Goal: Complete application form: Complete application form

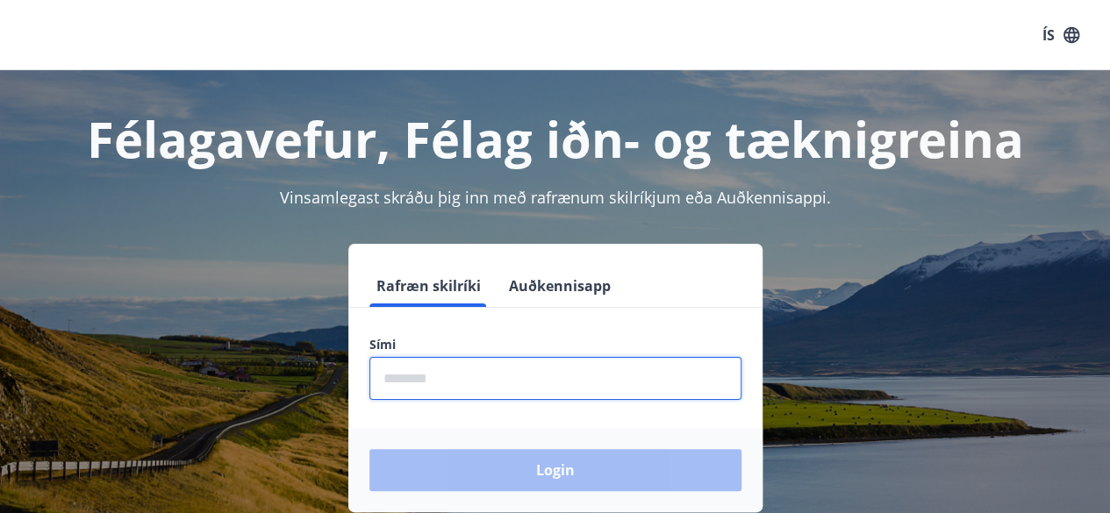
click at [680, 360] on input "phone" at bounding box center [555, 378] width 372 height 43
type input "********"
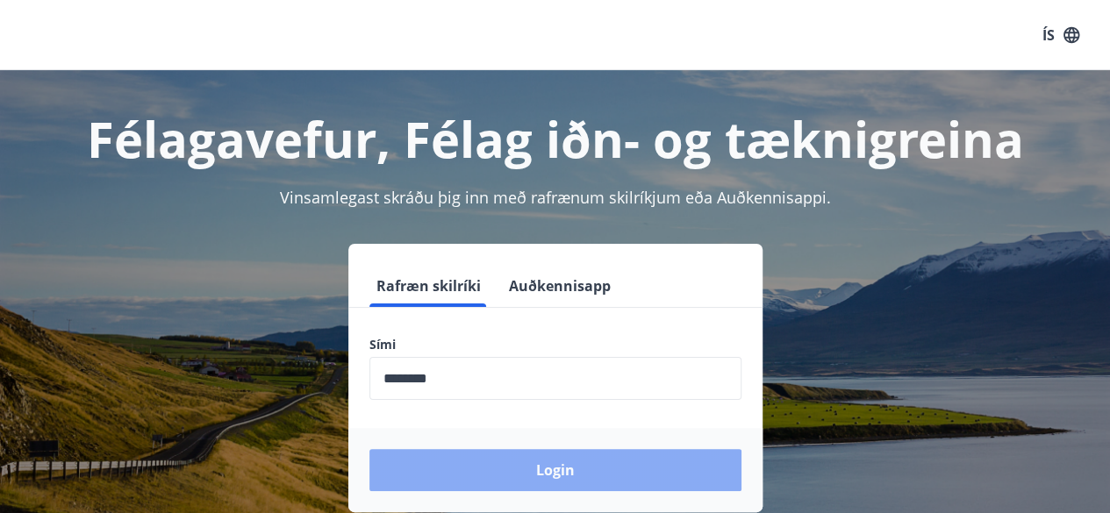
click at [547, 467] on button "Login" at bounding box center [555, 470] width 372 height 42
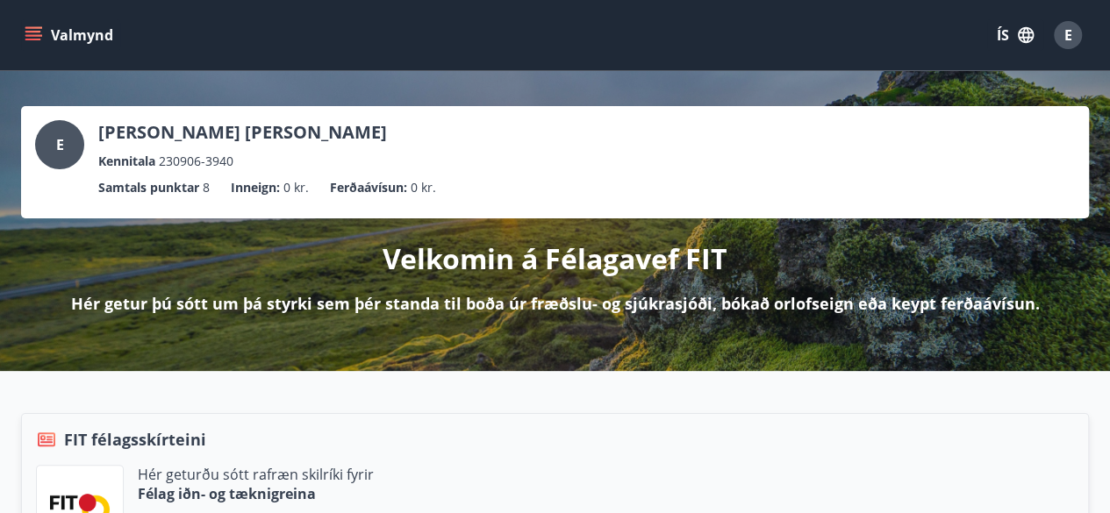
click at [71, 39] on button "Valmynd" at bounding box center [70, 35] width 99 height 32
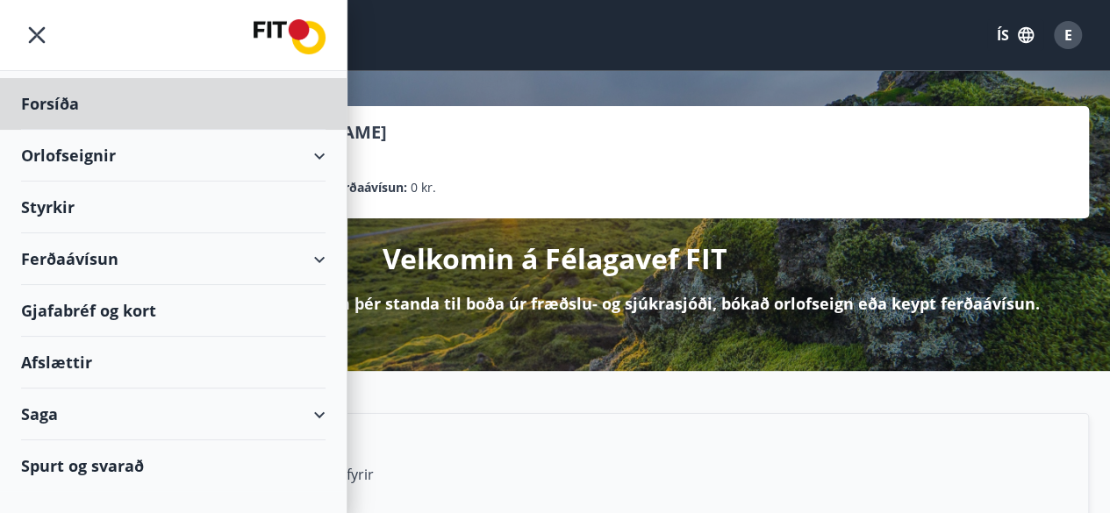
click at [75, 206] on div "Styrkir" at bounding box center [173, 208] width 304 height 52
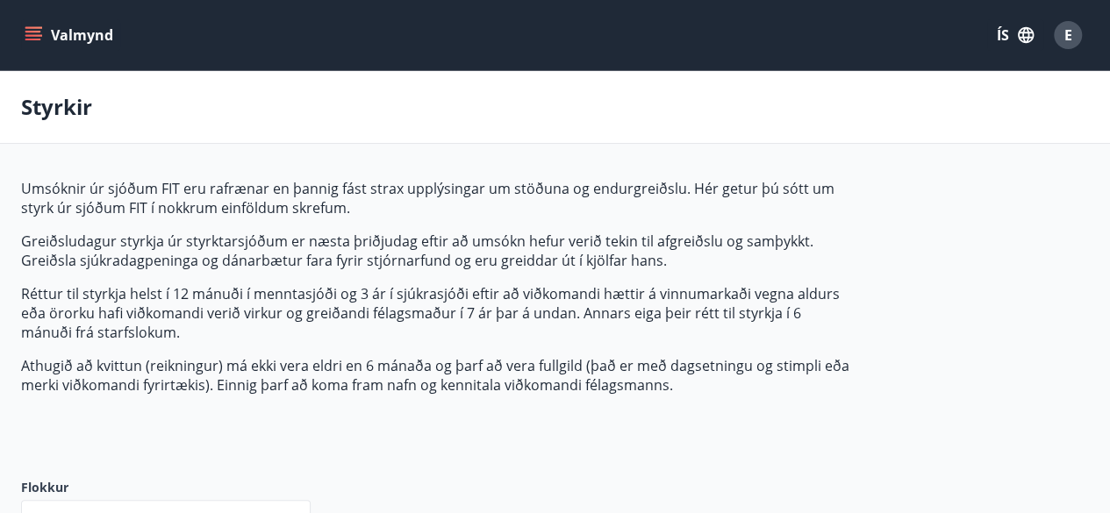
type input "***"
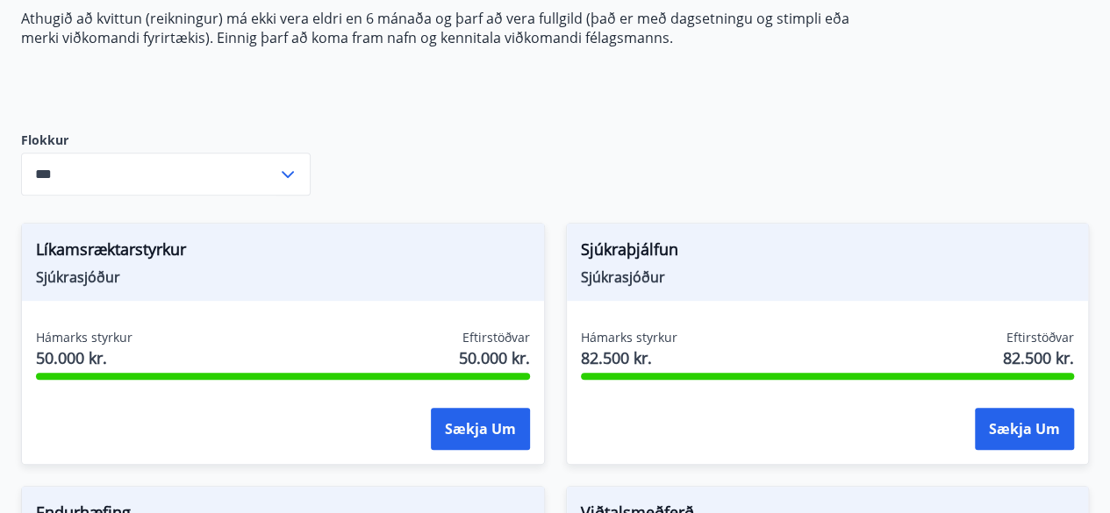
scroll to position [342, 0]
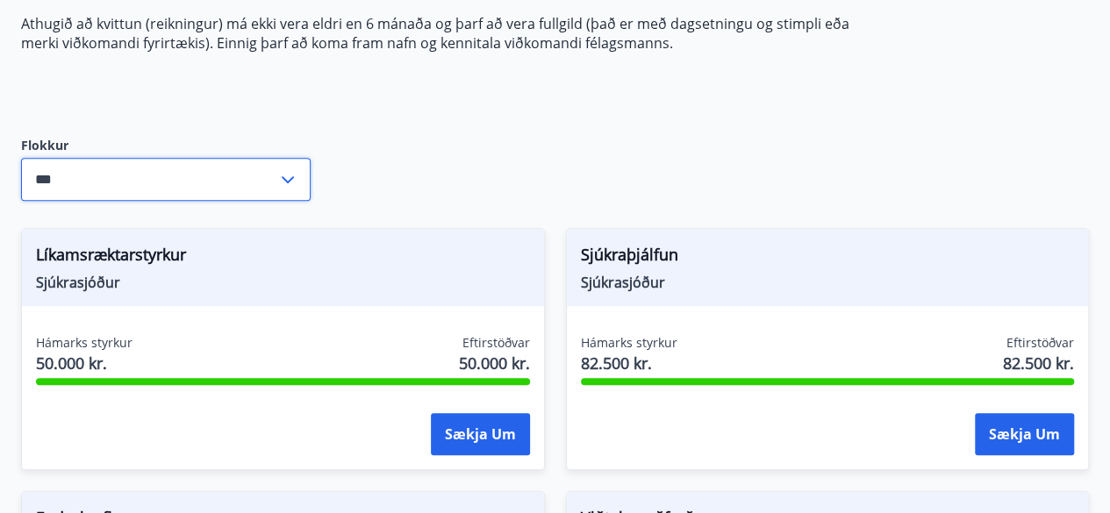
click at [119, 194] on input "***" at bounding box center [149, 179] width 256 height 43
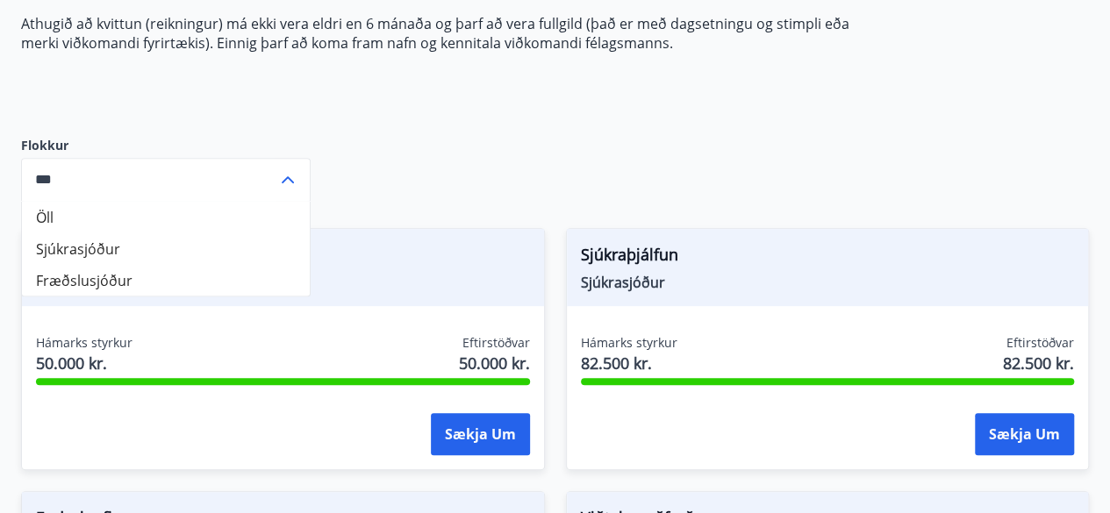
click at [119, 194] on input "***" at bounding box center [149, 179] width 256 height 43
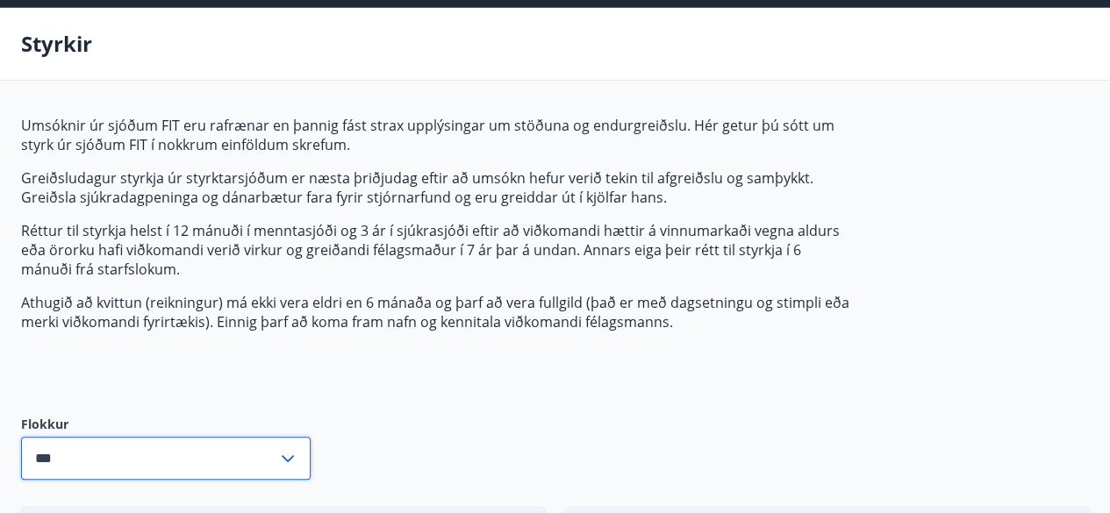
scroll to position [0, 0]
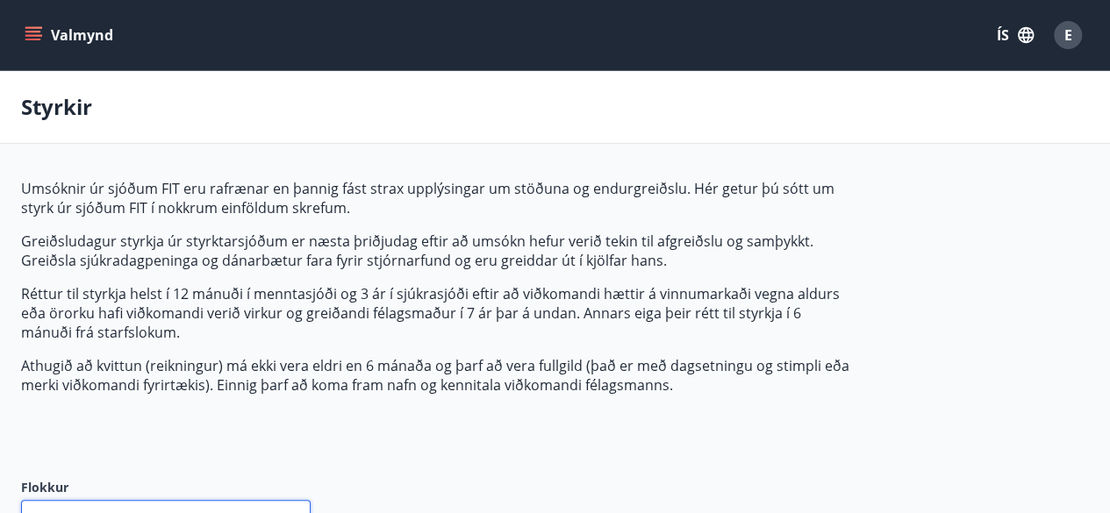
click at [40, 31] on icon "menu" at bounding box center [34, 35] width 18 height 18
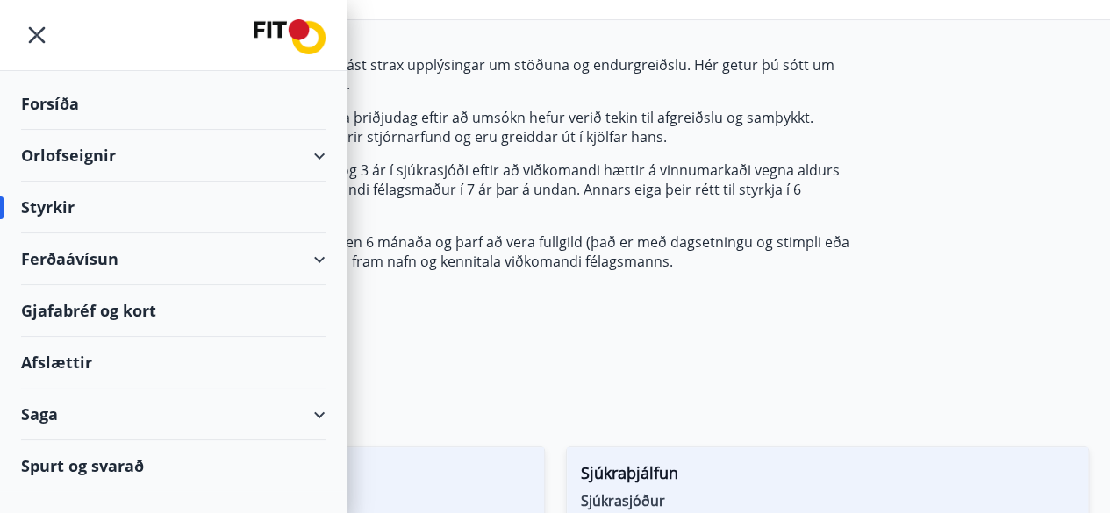
scroll to position [125, 0]
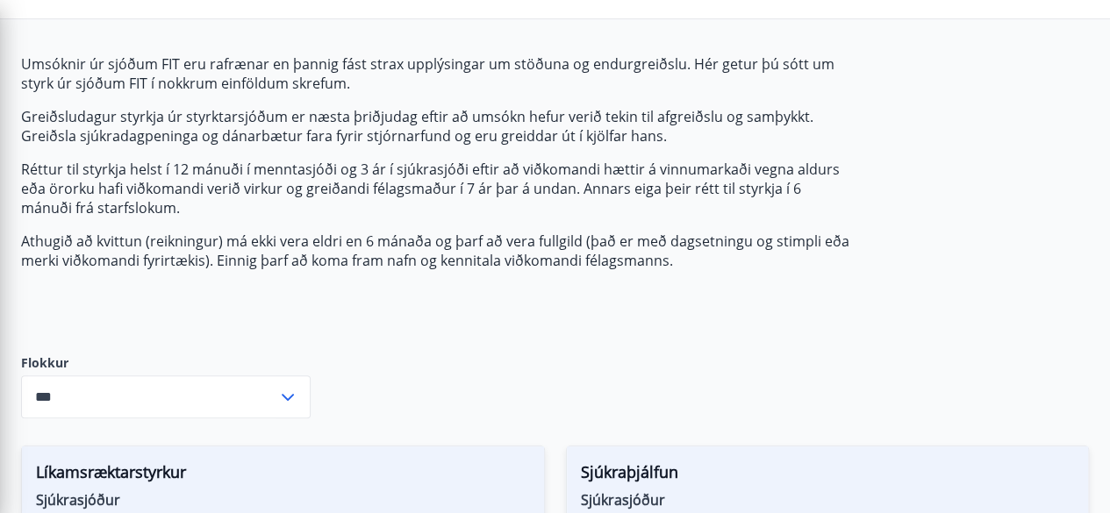
click at [532, 120] on p "Greiðsludagur styrkja úr styrktarsjóðum er næsta þriðjudag eftir að umsókn hefu…" at bounding box center [435, 126] width 828 height 39
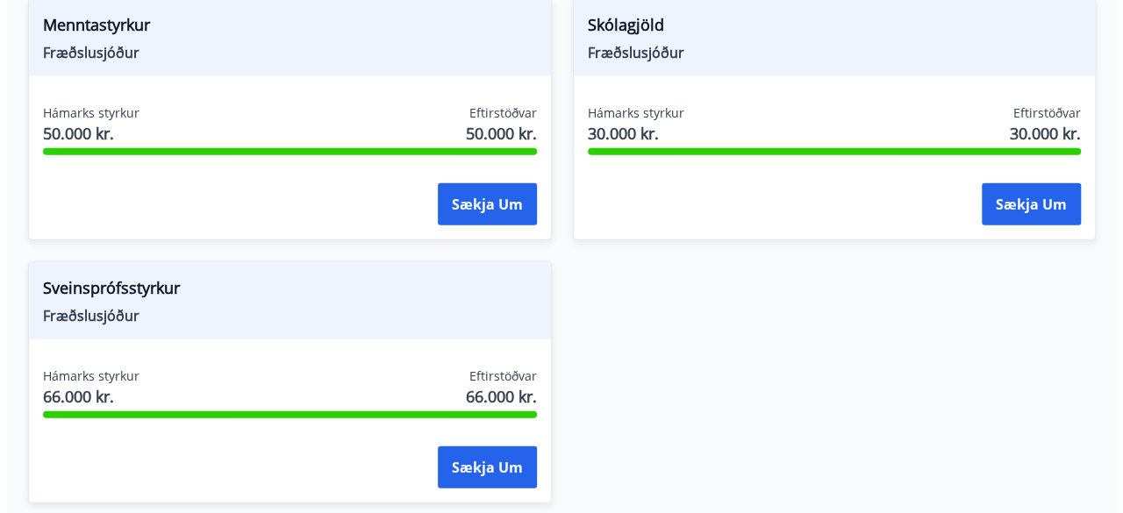
scroll to position [1999, 0]
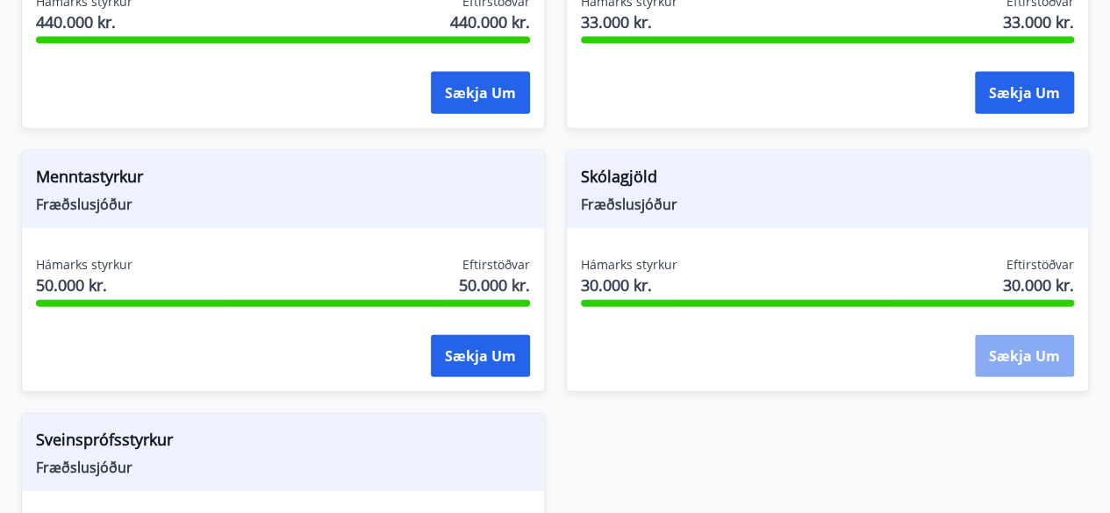
click at [1024, 341] on button "Sækja um" at bounding box center [1023, 356] width 99 height 42
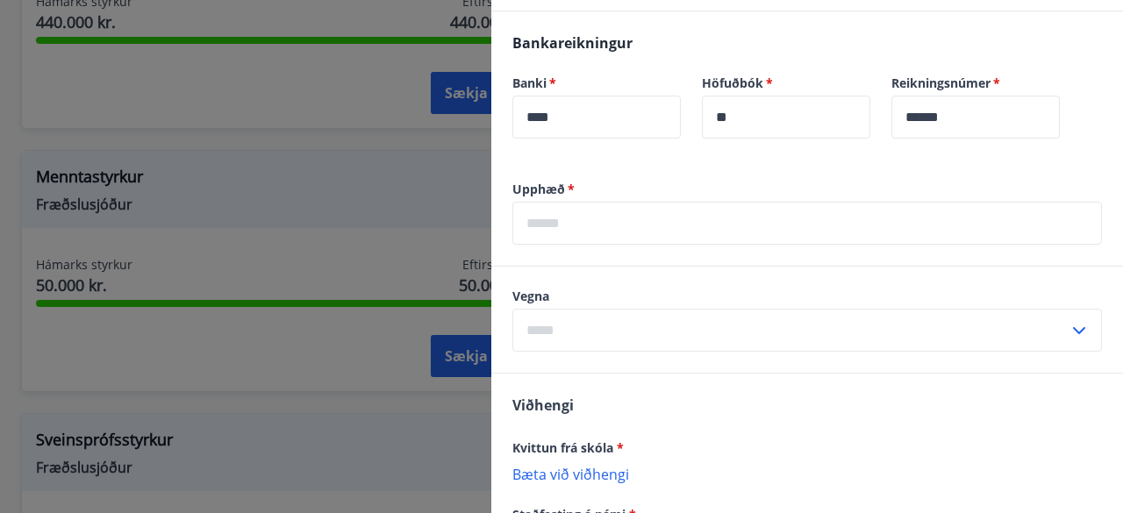
scroll to position [558, 0]
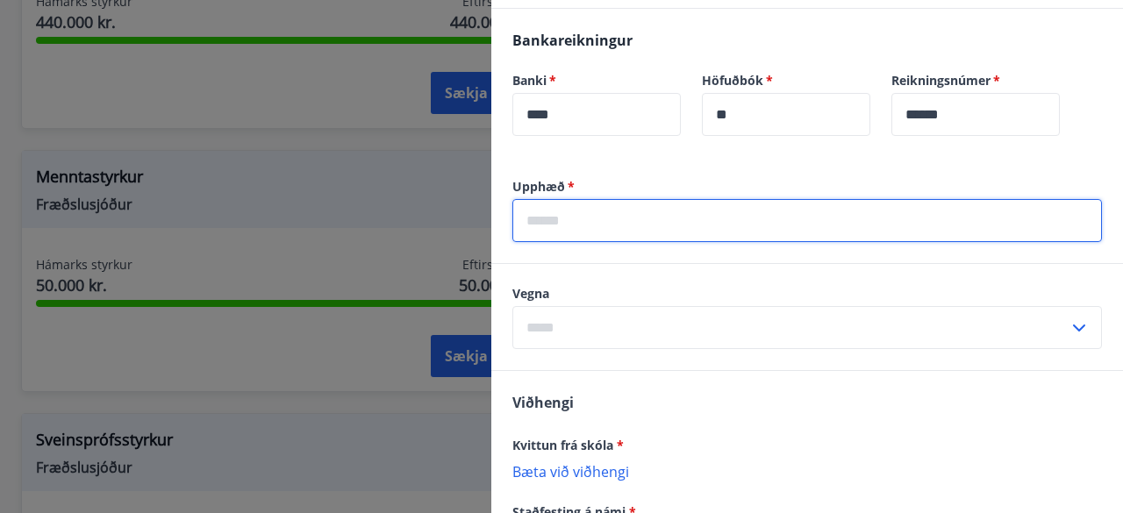
click at [854, 207] on input "text" at bounding box center [806, 220] width 589 height 43
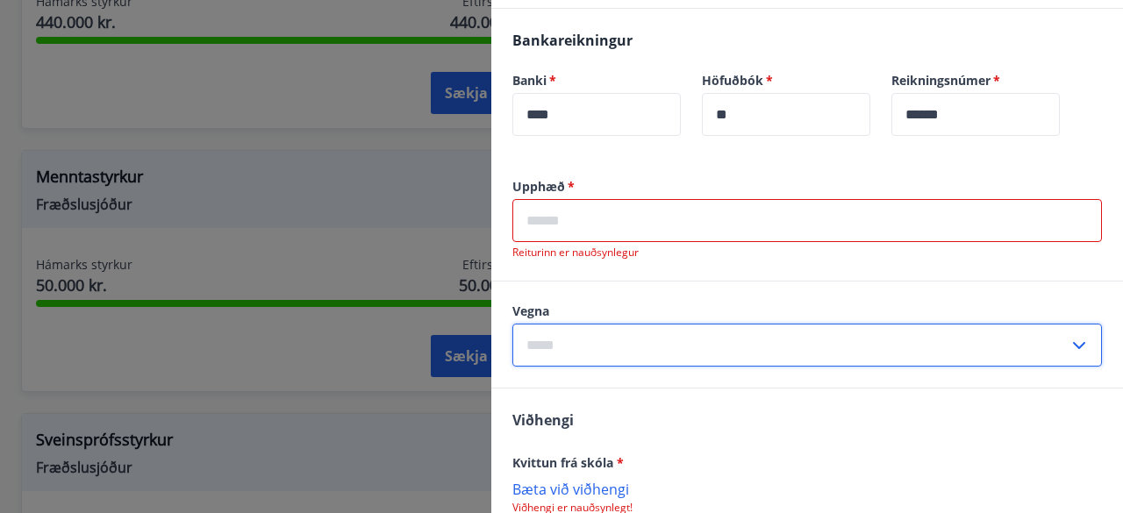
click at [677, 331] on input "text" at bounding box center [790, 345] width 556 height 43
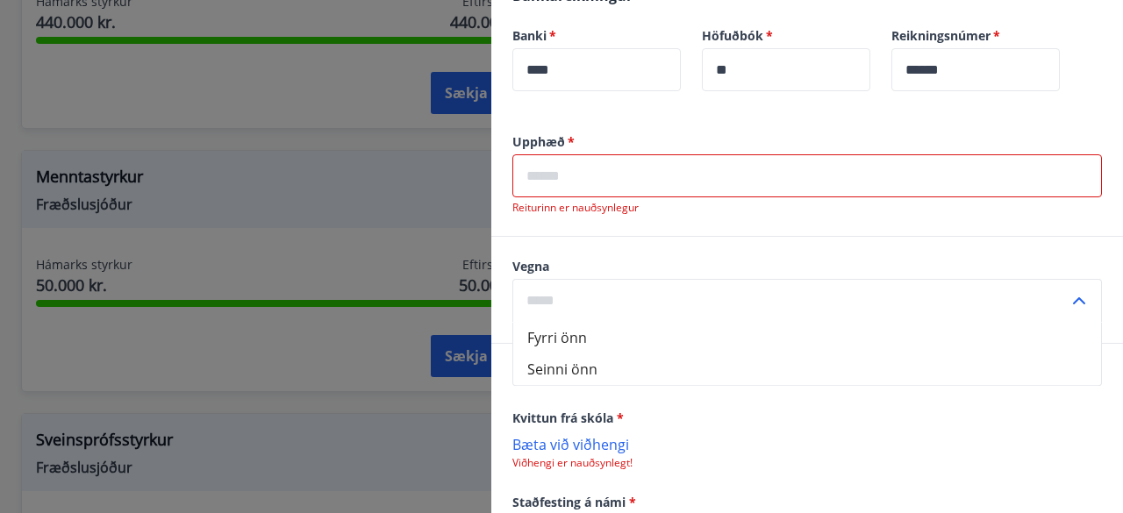
scroll to position [603, 0]
click at [726, 243] on div "Vegna Fyrri önn Seinni önn ​" at bounding box center [807, 289] width 632 height 106
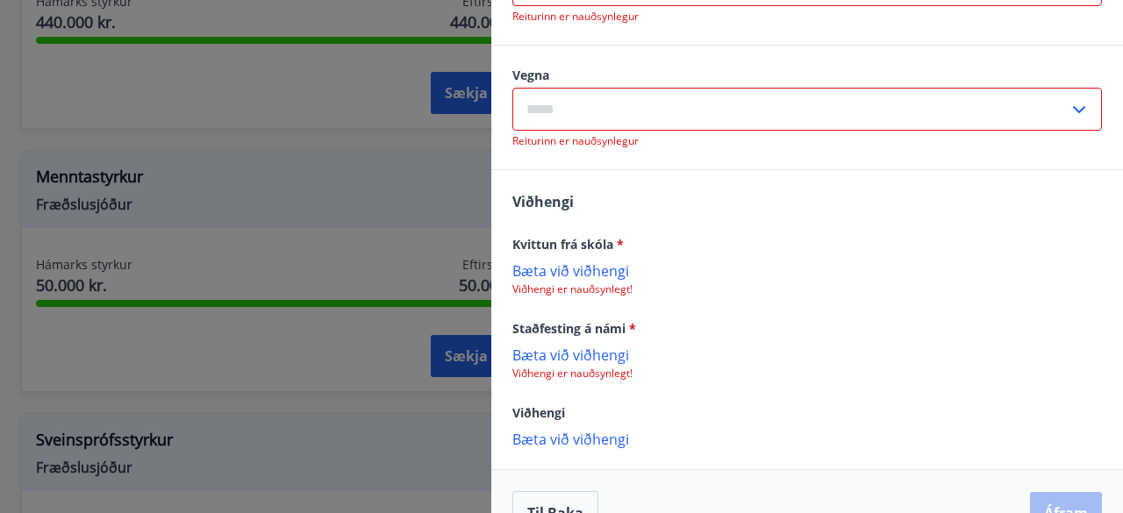
scroll to position [824, 0]
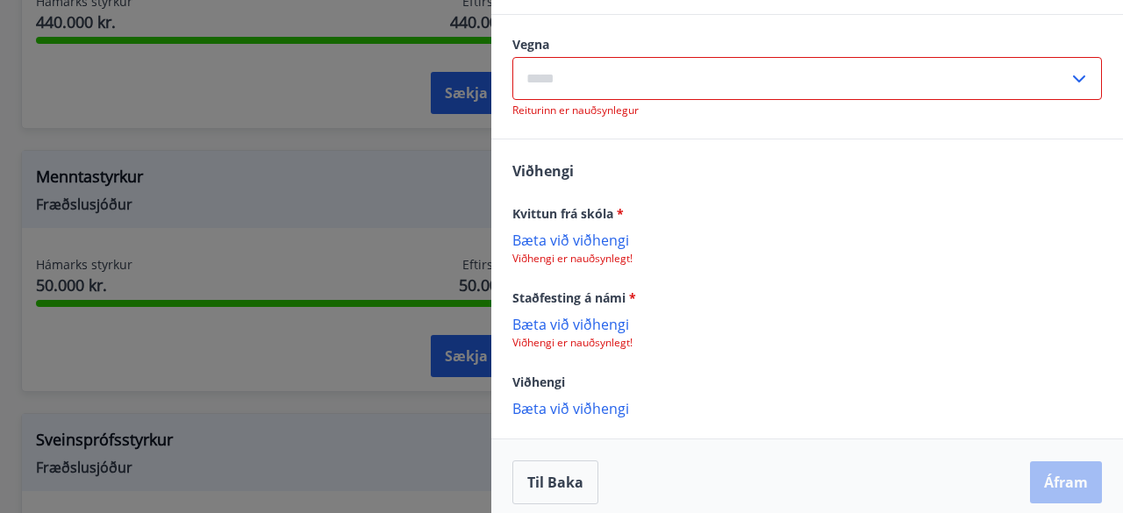
click at [574, 247] on p "Bæta við viðhengi" at bounding box center [806, 240] width 589 height 18
click at [586, 327] on p "Bæta við viðhengi" at bounding box center [806, 326] width 589 height 18
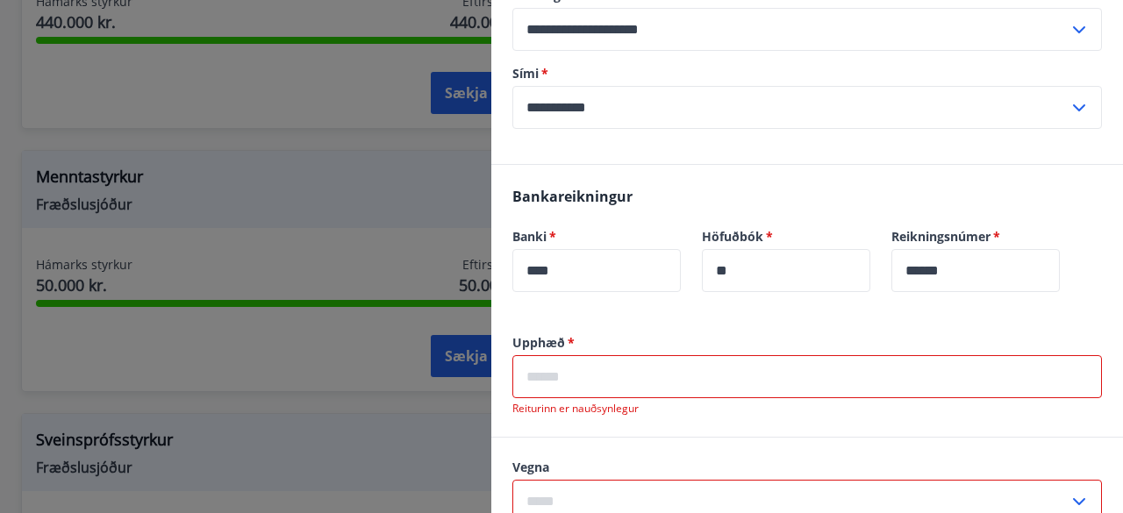
scroll to position [404, 0]
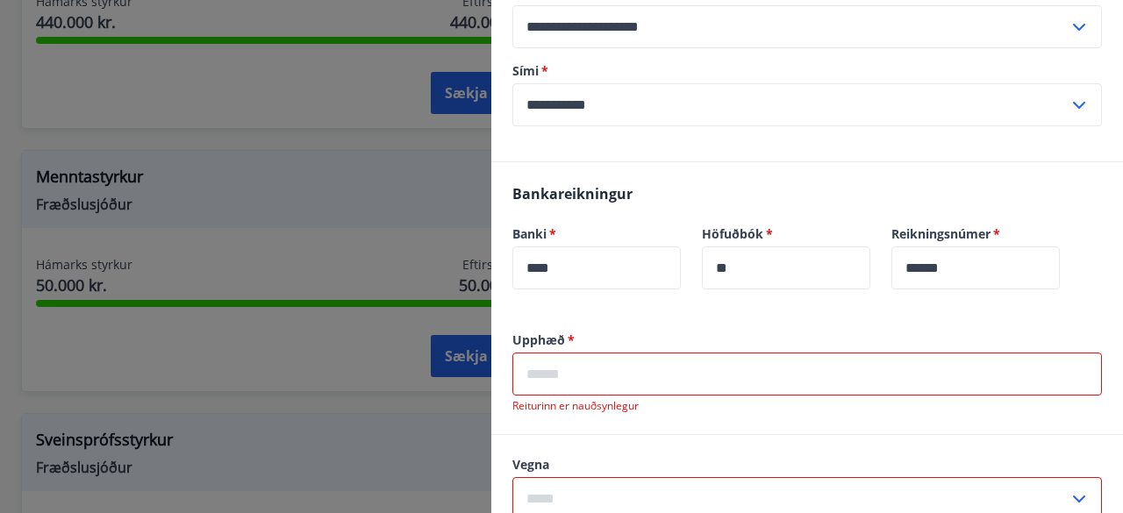
click at [571, 339] on span "*" at bounding box center [570, 340] width 10 height 17
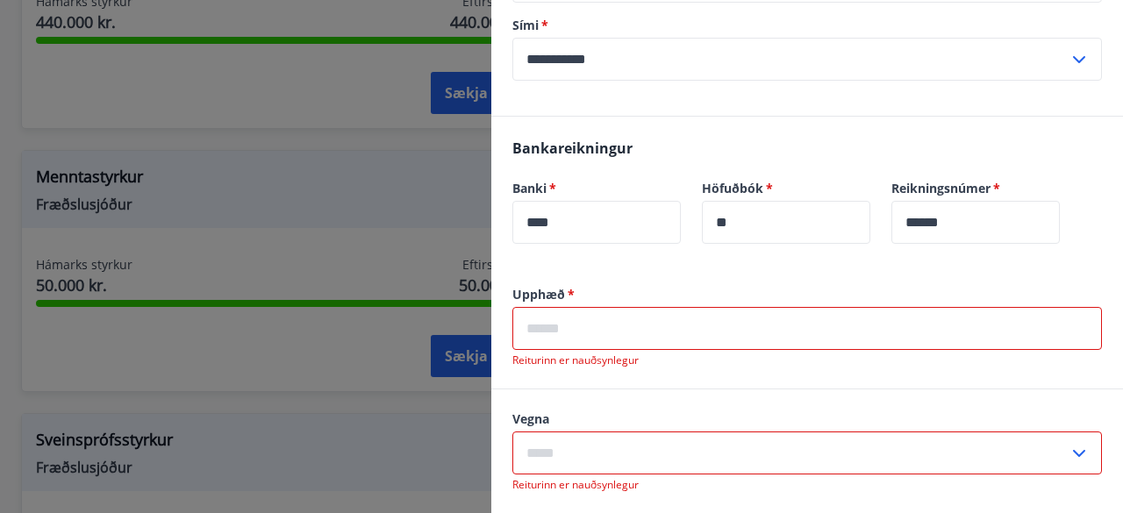
scroll to position [452, 0]
click at [663, 322] on input "text" at bounding box center [806, 326] width 589 height 43
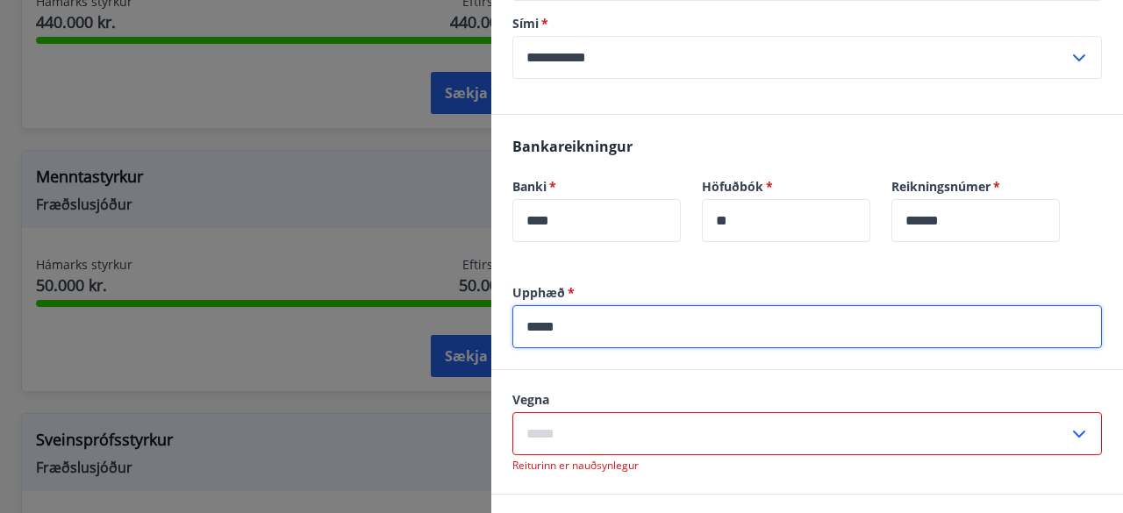
type input "*****"
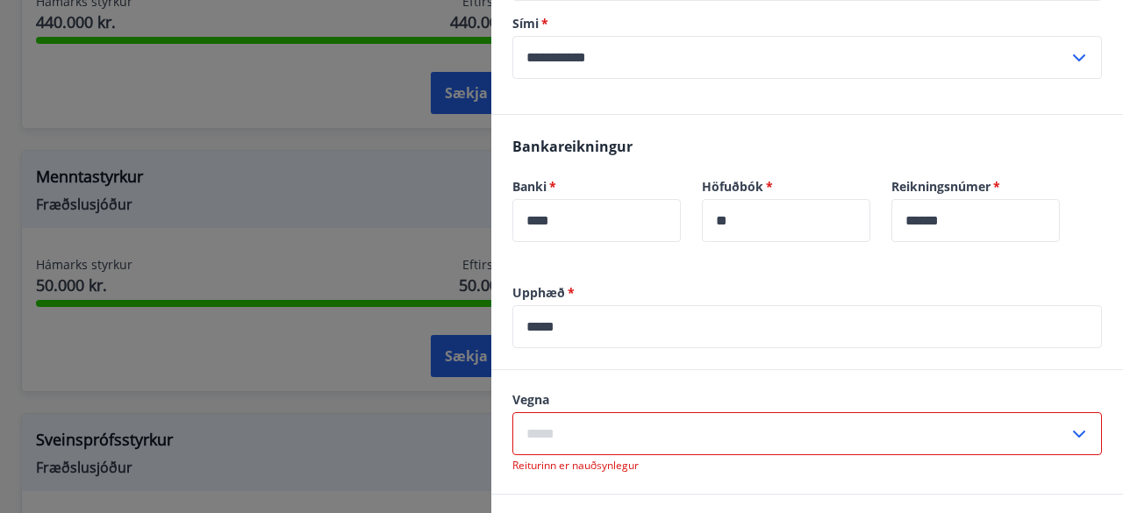
click at [626, 429] on input "text" at bounding box center [790, 433] width 556 height 43
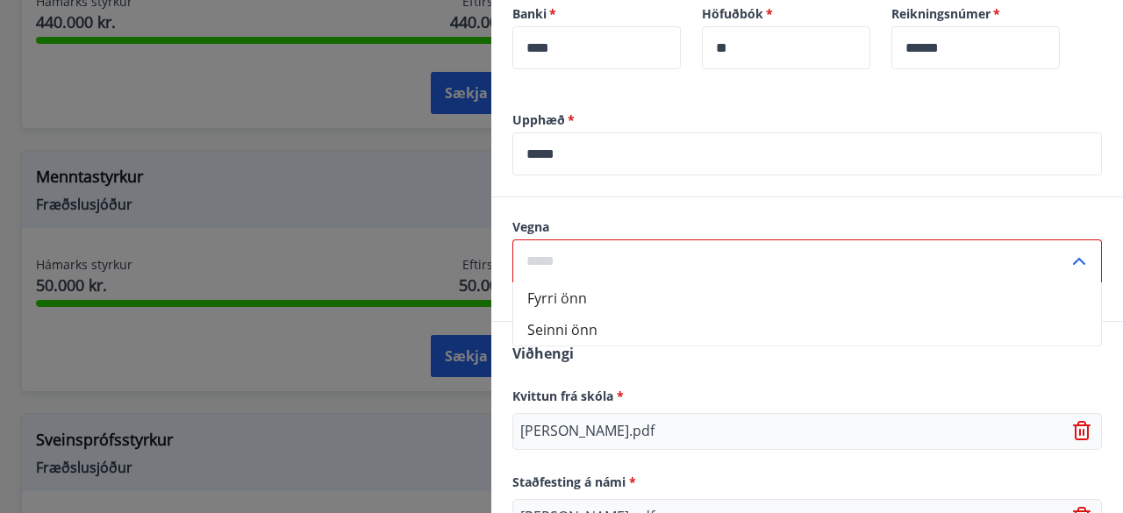
scroll to position [625, 0]
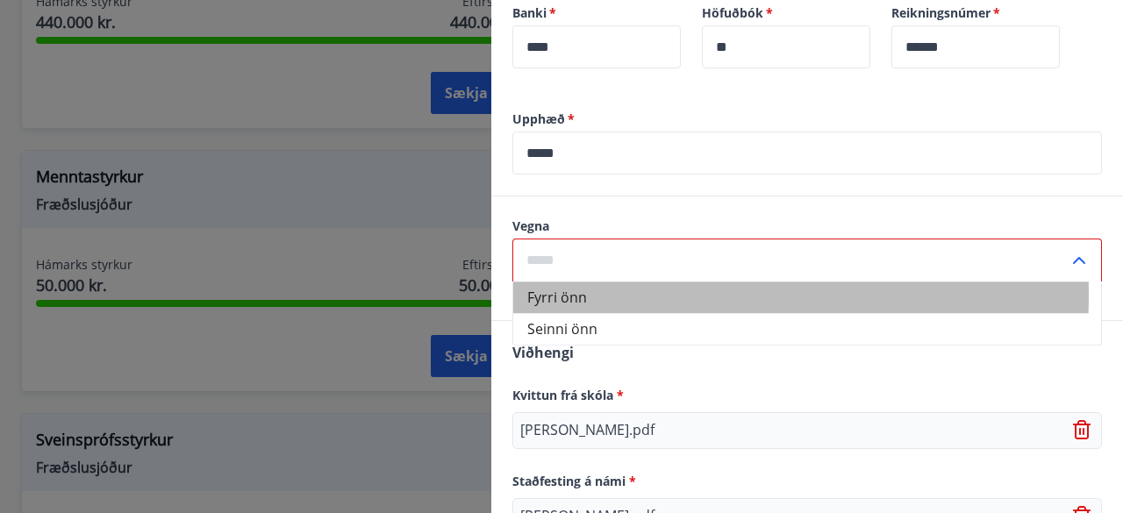
click at [579, 294] on li "Fyrri önn" at bounding box center [807, 298] width 588 height 32
type input "*********"
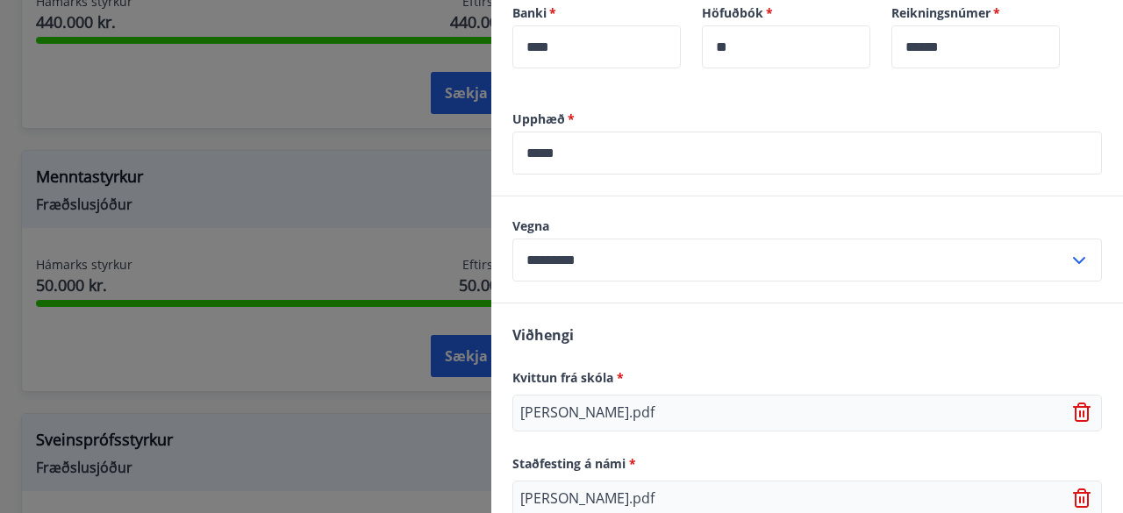
click at [615, 269] on input "*********" at bounding box center [790, 260] width 556 height 43
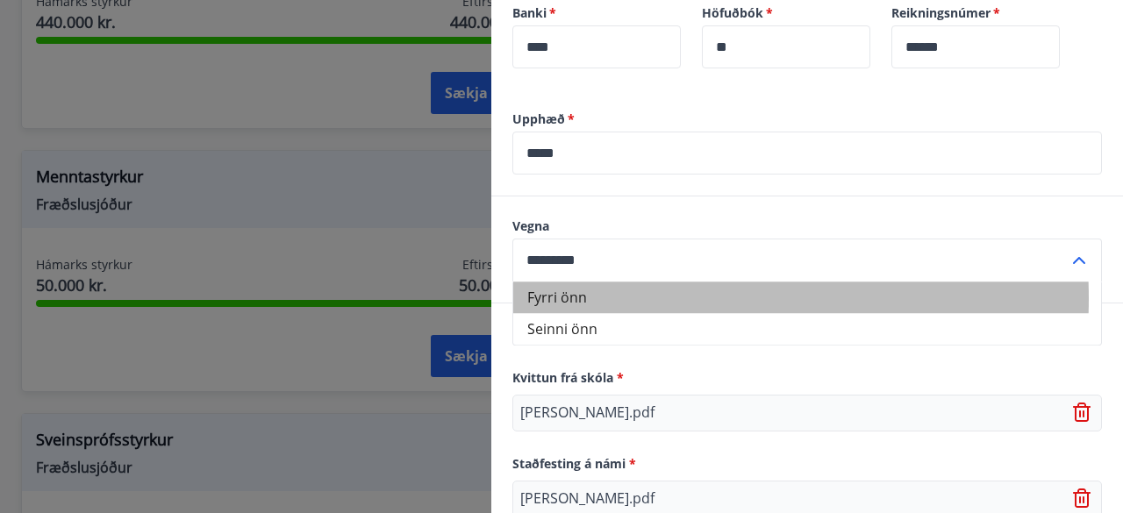
click at [589, 297] on li "Fyrri önn" at bounding box center [807, 298] width 588 height 32
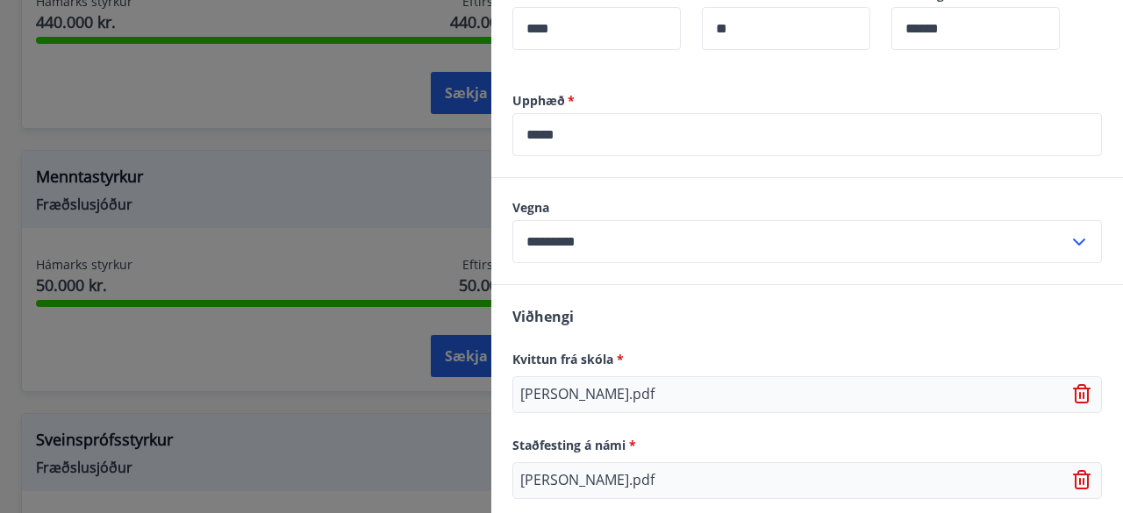
scroll to position [803, 0]
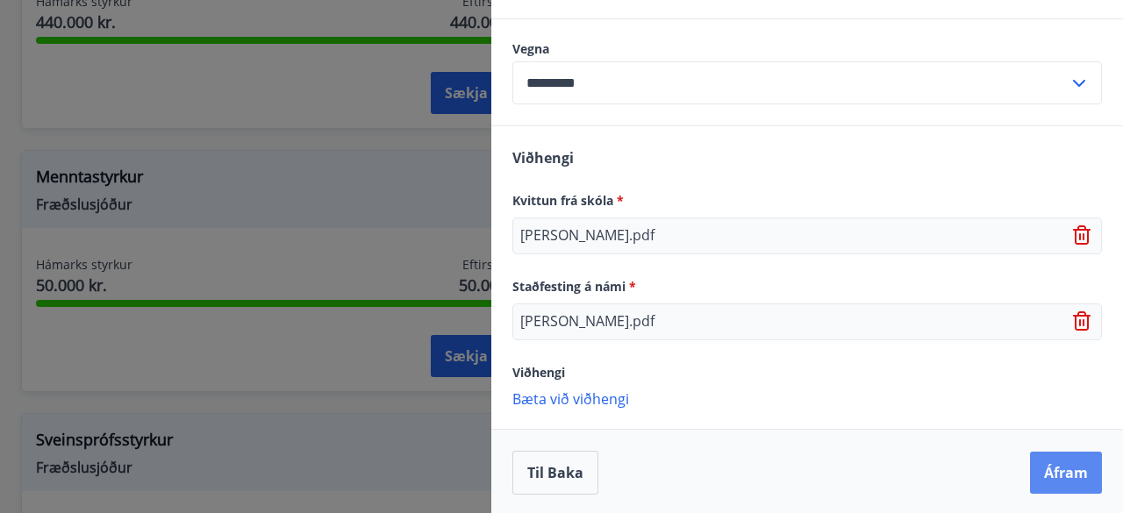
click at [1049, 484] on button "Áfram" at bounding box center [1066, 473] width 72 height 42
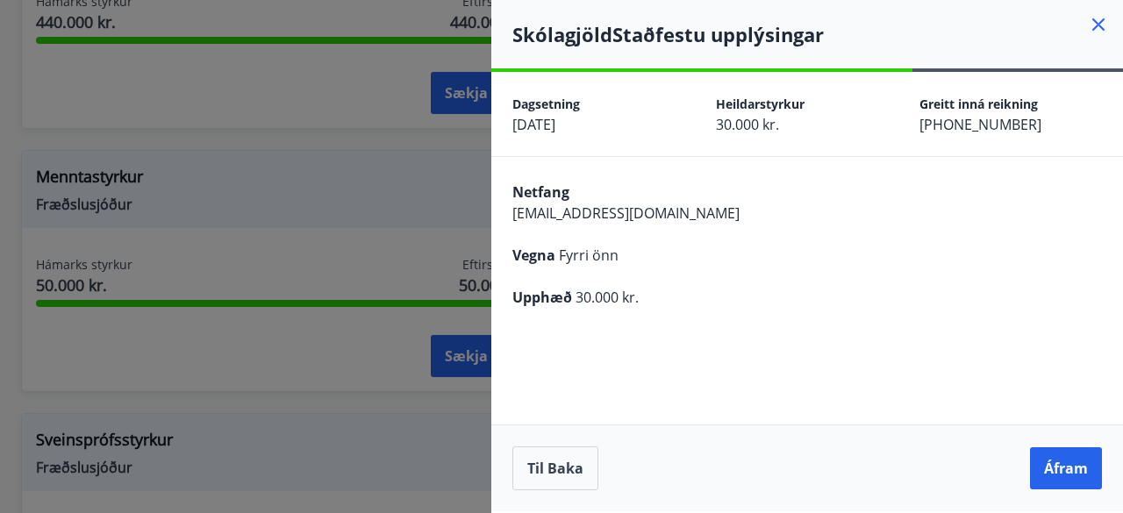
scroll to position [0, 0]
click at [1074, 460] on button "Áfram" at bounding box center [1066, 468] width 72 height 42
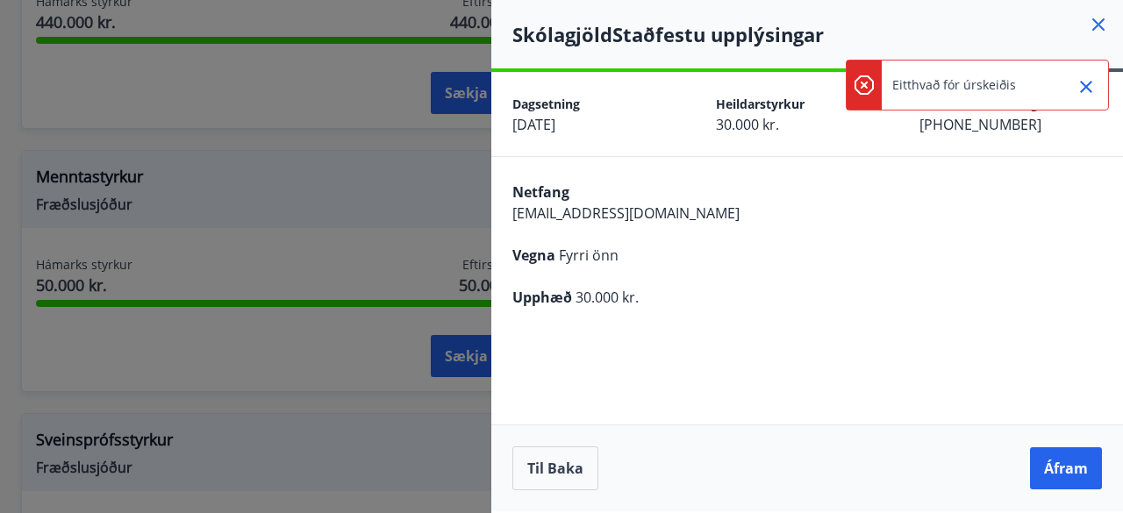
click at [1087, 87] on icon "Close" at bounding box center [1086, 87] width 12 height 12
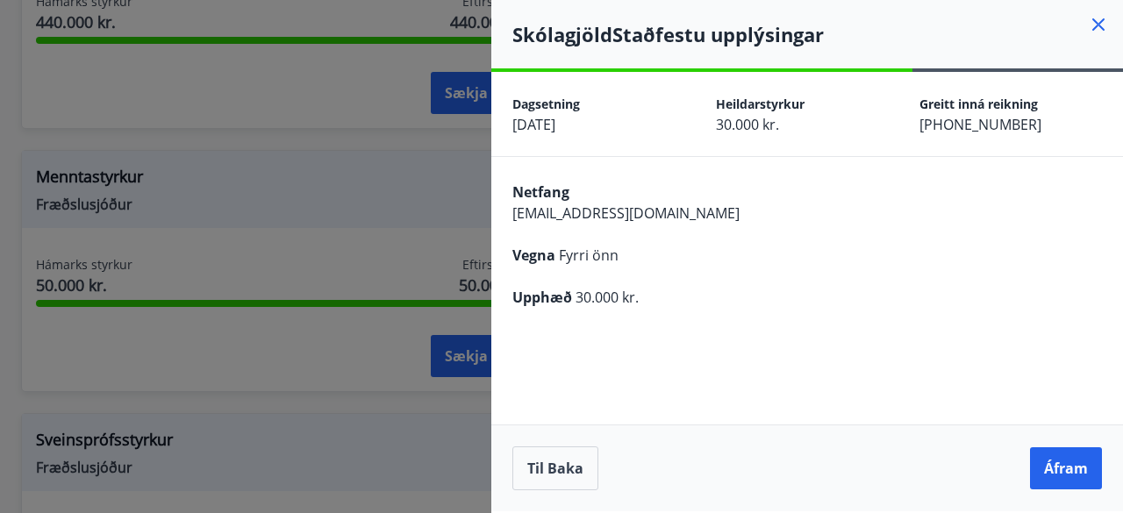
click at [946, 239] on div "Netfang emilhaukure@gmail.com Vegna Fyrri önn Upphæð 30.000 kr." at bounding box center [807, 243] width 632 height 172
click at [1073, 474] on button "Áfram" at bounding box center [1066, 468] width 72 height 42
click at [542, 483] on button "Til baka" at bounding box center [555, 468] width 86 height 44
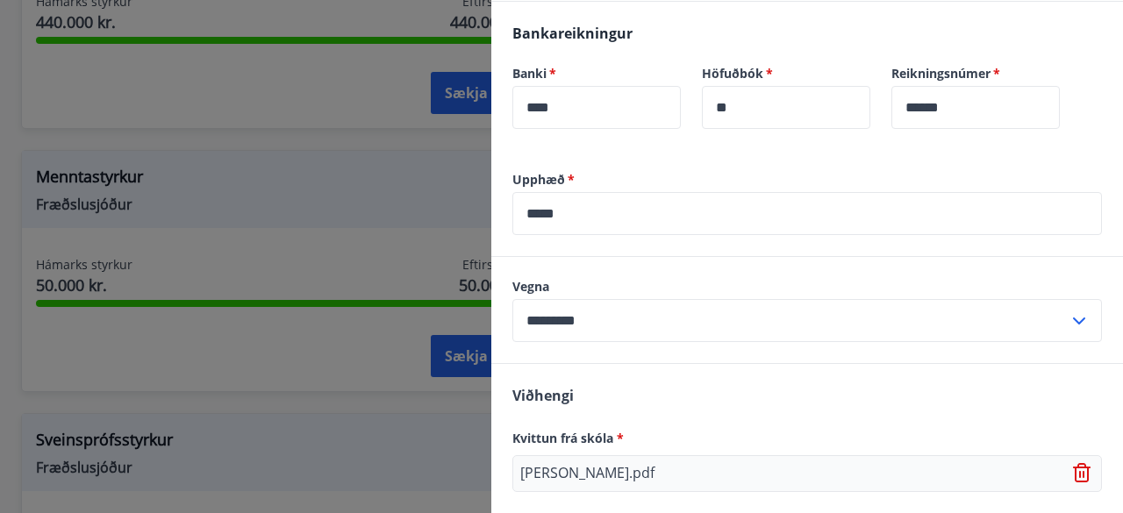
scroll to position [803, 0]
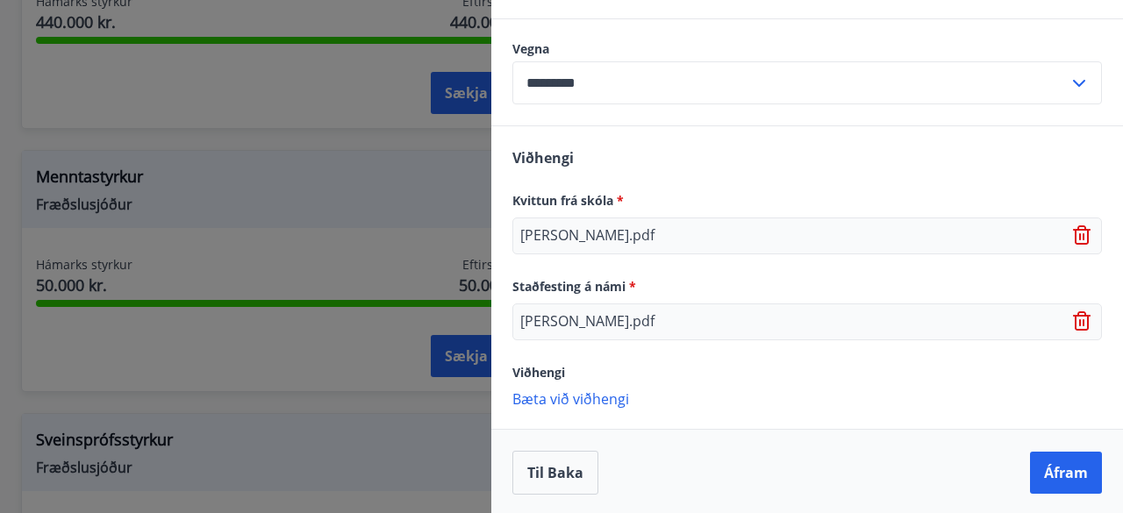
click at [1074, 318] on icon at bounding box center [1082, 320] width 18 height 19
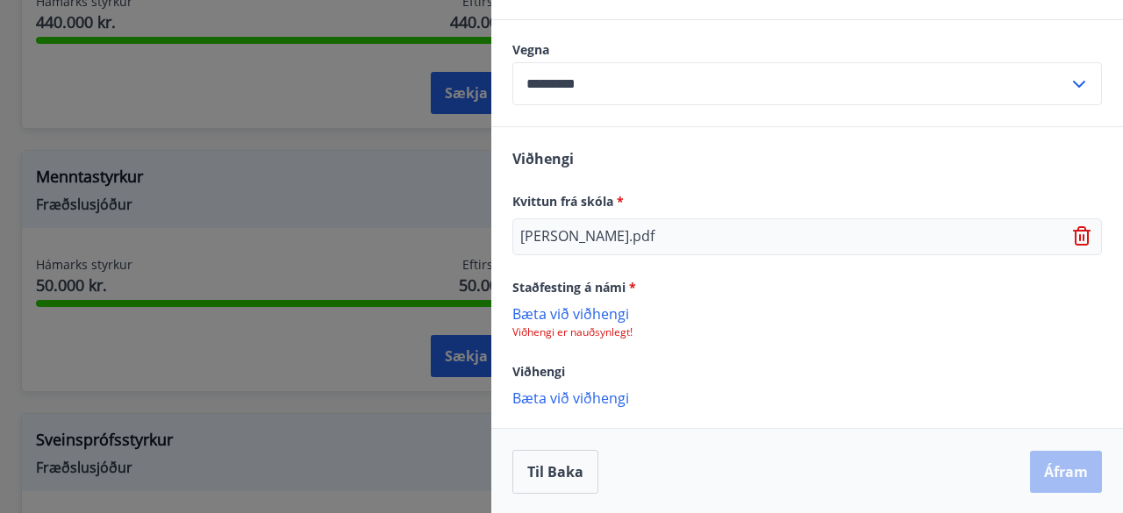
click at [1079, 235] on icon at bounding box center [1080, 237] width 2 height 7
click at [602, 255] on div "Viðhengi Kvittun frá skóla * Bæta við viðhengi Viðhengi er nauðsynlegt! Staðfes…" at bounding box center [807, 278] width 632 height 298
click at [570, 234] on p "Bæta við viðhengi" at bounding box center [806, 229] width 589 height 18
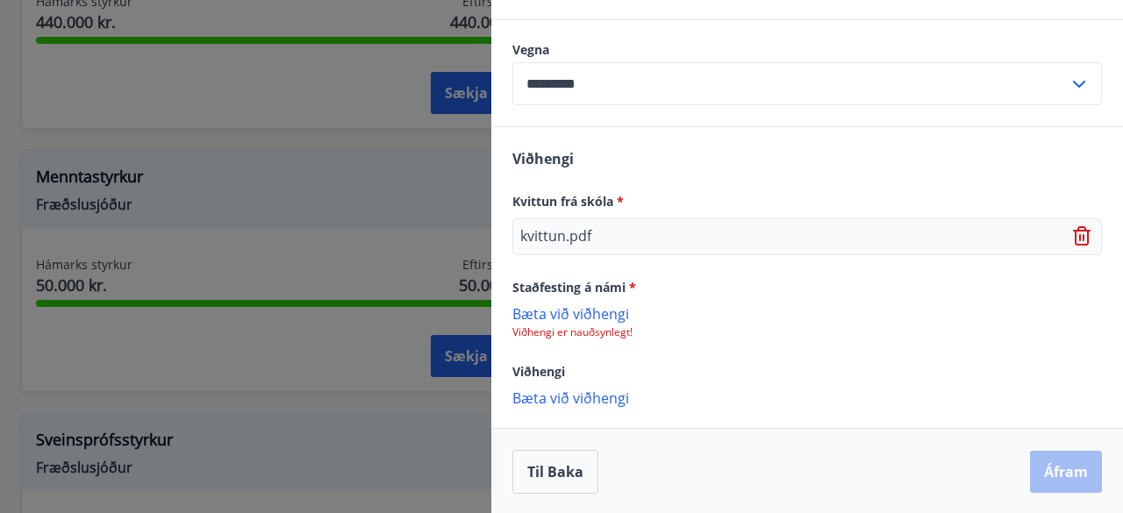
click at [580, 315] on p "Bæta við viðhengi" at bounding box center [806, 313] width 589 height 18
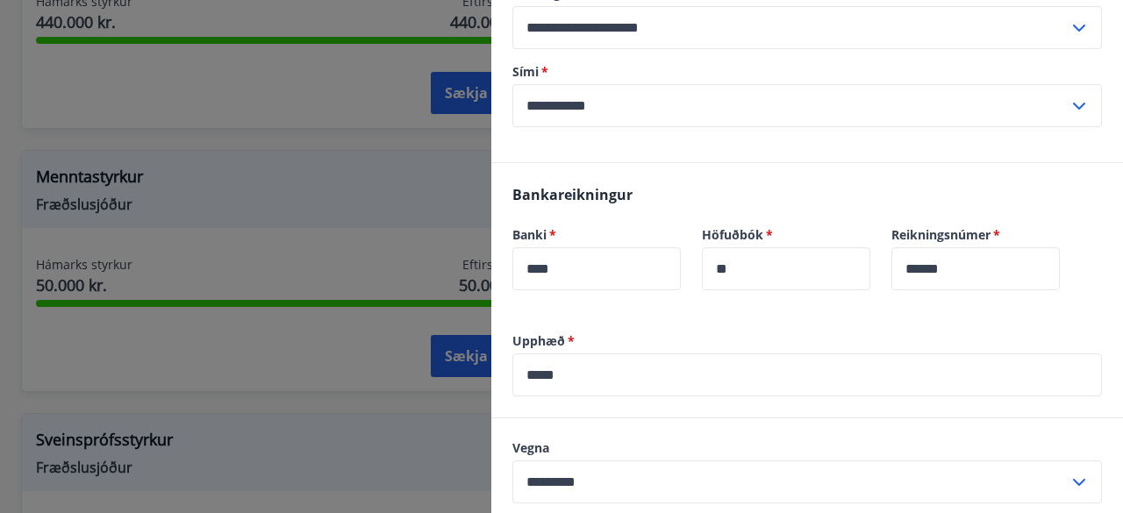
scroll to position [803, 0]
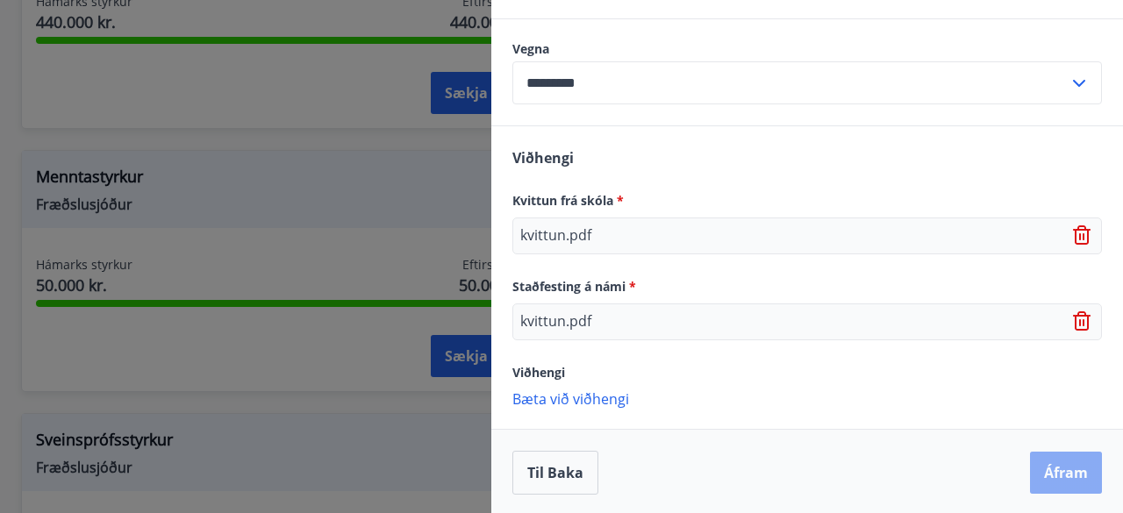
click at [1058, 470] on button "Áfram" at bounding box center [1066, 473] width 72 height 42
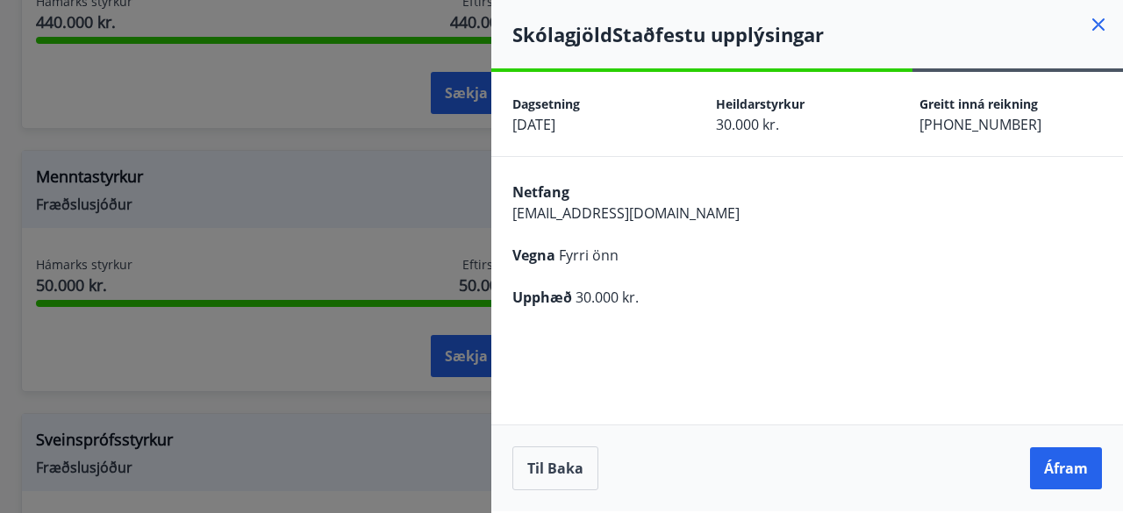
click at [860, 310] on div "Netfang emilhaukure@gmail.com Vegna Fyrri önn Upphæð 30.000 kr." at bounding box center [807, 243] width 632 height 172
click at [1045, 464] on button "Áfram" at bounding box center [1066, 468] width 72 height 42
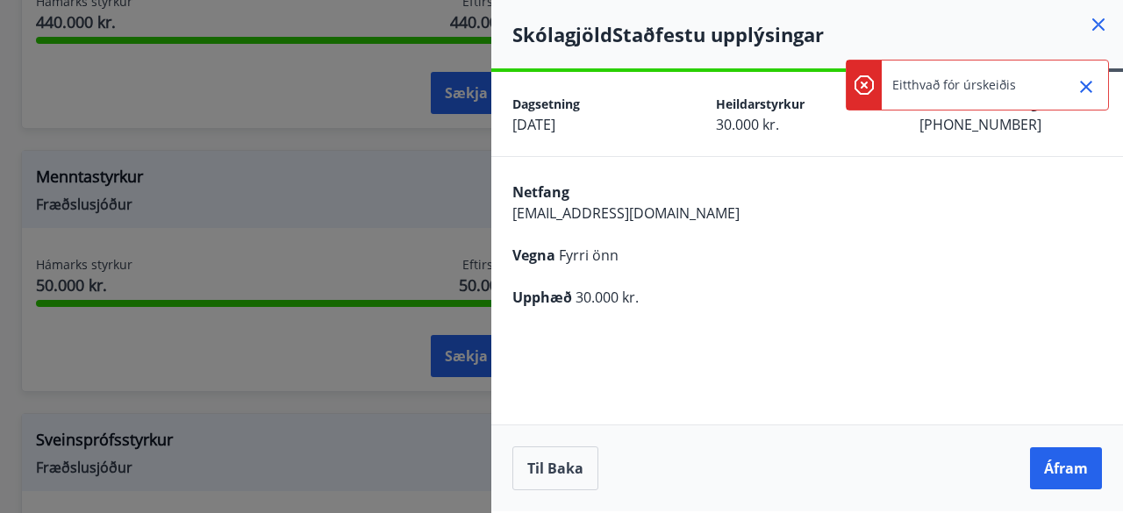
click at [920, 239] on div "Netfang emilhaukure@gmail.com Vegna Fyrri önn Upphæð 30.000 kr." at bounding box center [807, 243] width 632 height 172
click at [562, 467] on button "Til baka" at bounding box center [555, 468] width 86 height 44
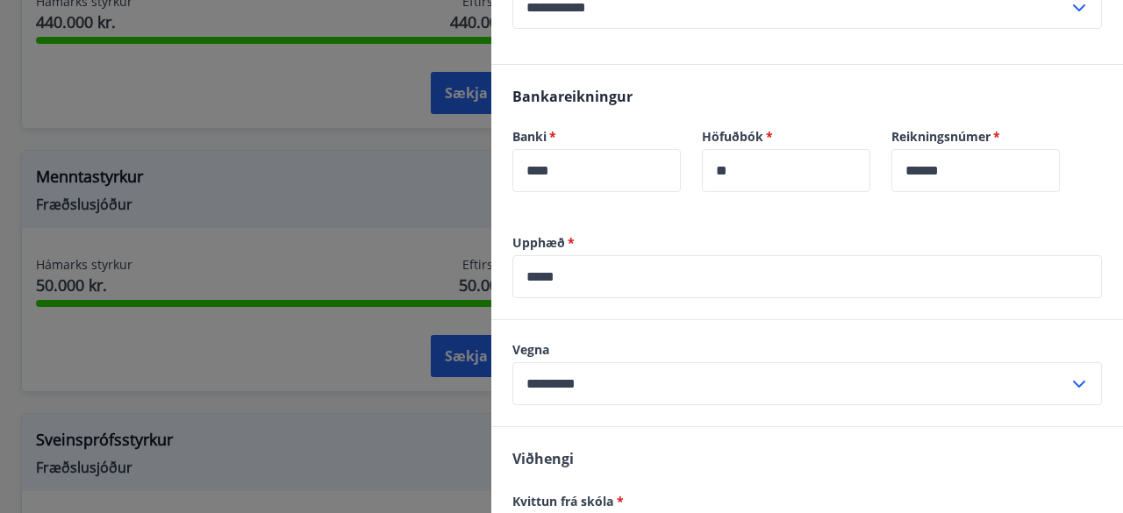
scroll to position [532, 0]
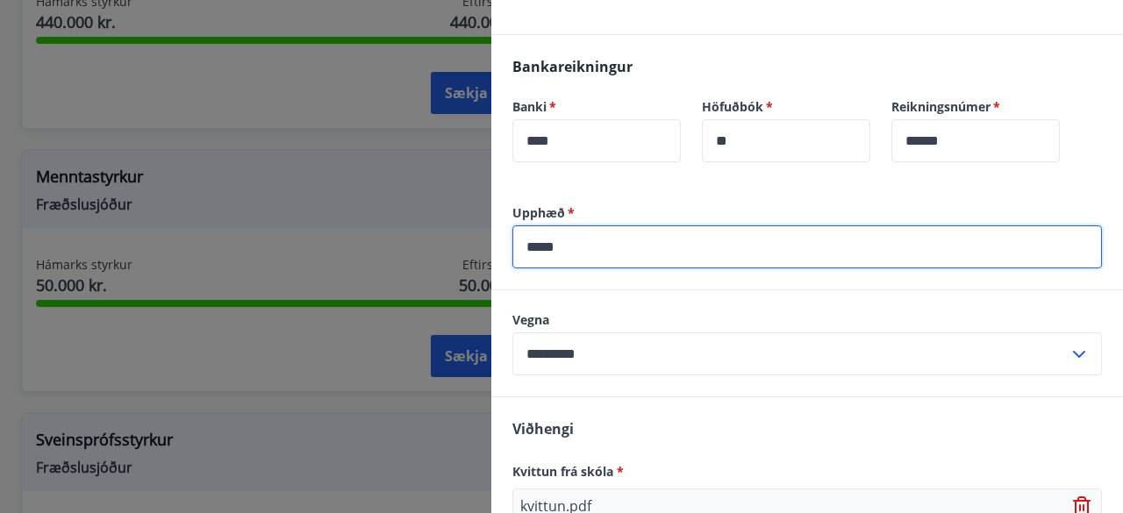
click at [596, 245] on input "*****" at bounding box center [806, 246] width 589 height 43
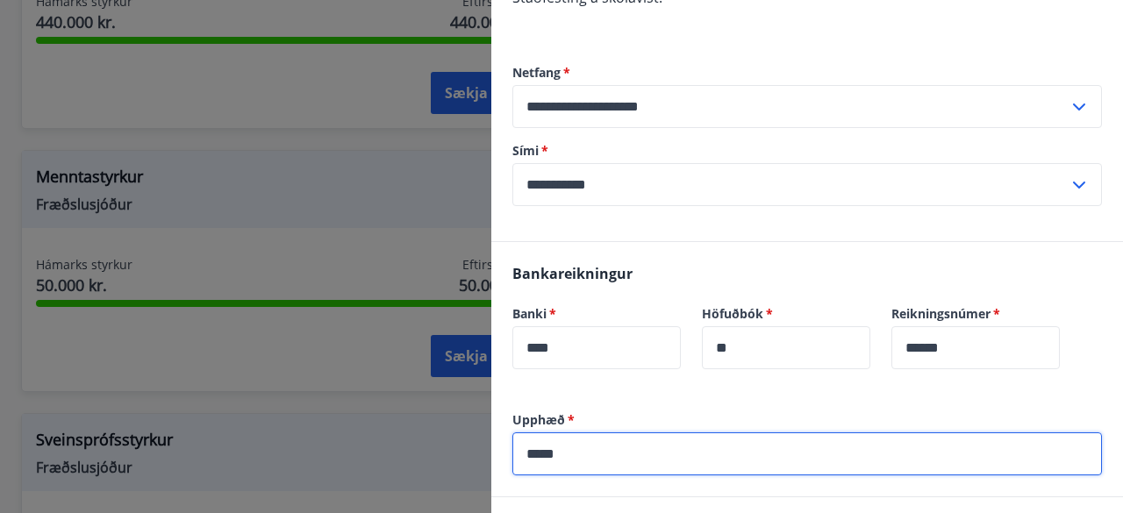
scroll to position [325, 0]
click at [569, 419] on span "*" at bounding box center [570, 418] width 10 height 17
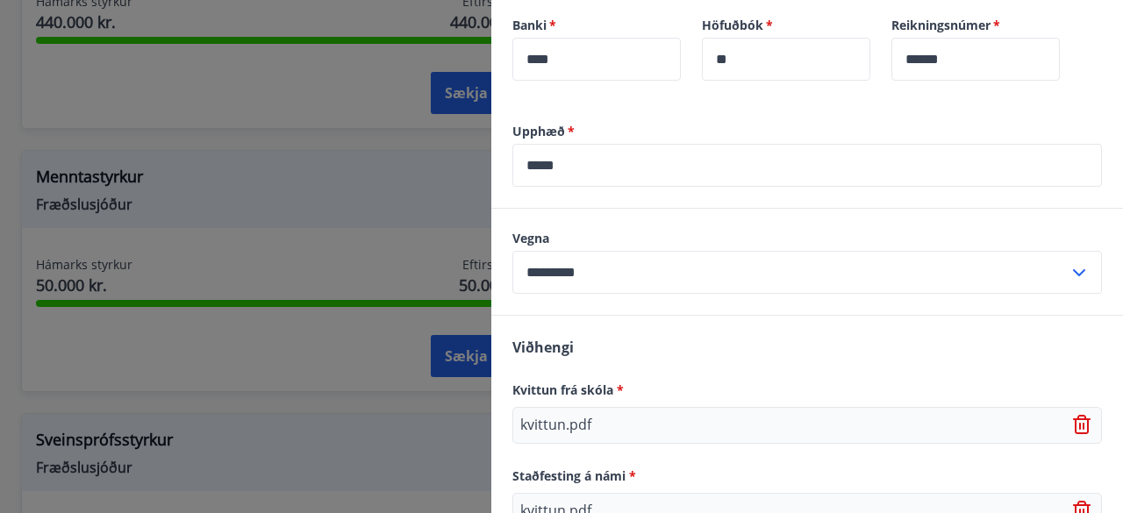
scroll to position [584, 0]
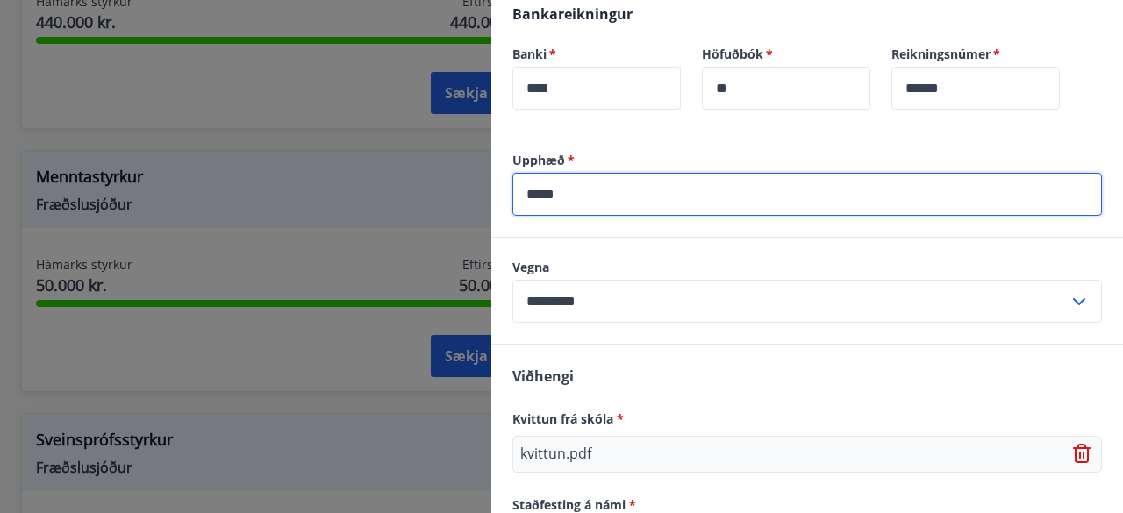
click at [619, 203] on input "*****" at bounding box center [806, 194] width 589 height 43
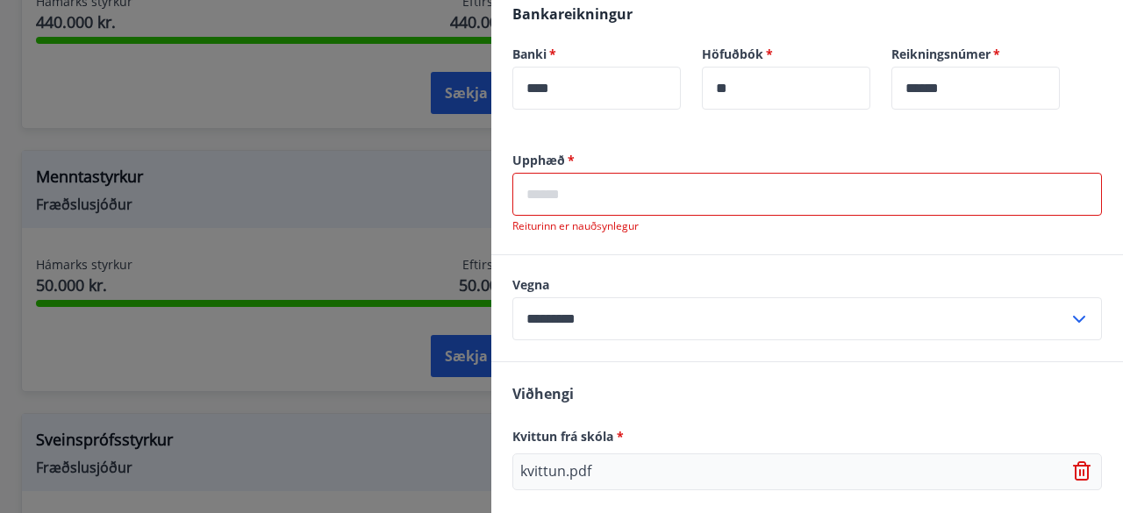
click at [619, 203] on input "text" at bounding box center [806, 194] width 589 height 43
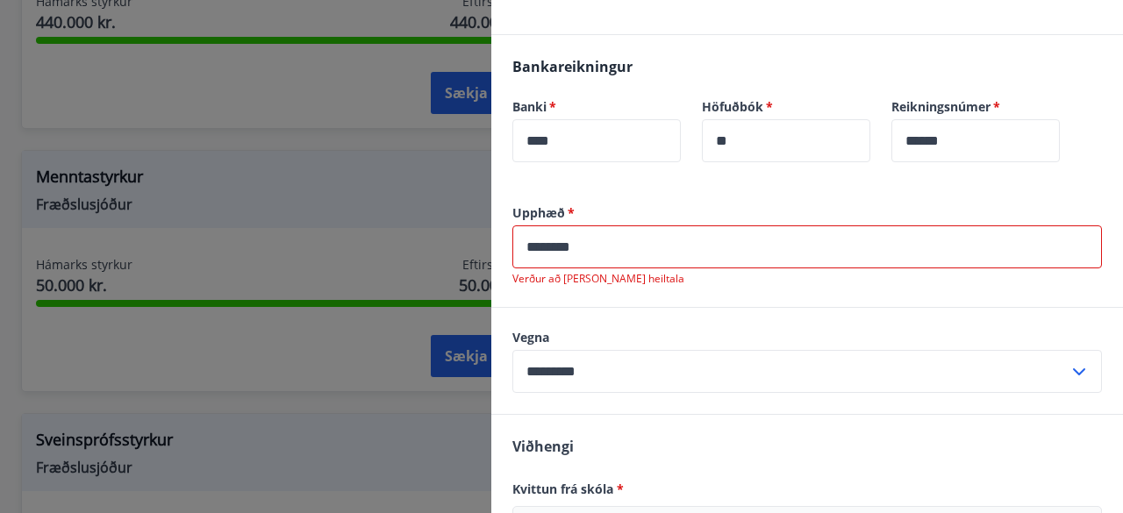
scroll to position [532, 0]
click at [786, 225] on input "********" at bounding box center [806, 246] width 589 height 43
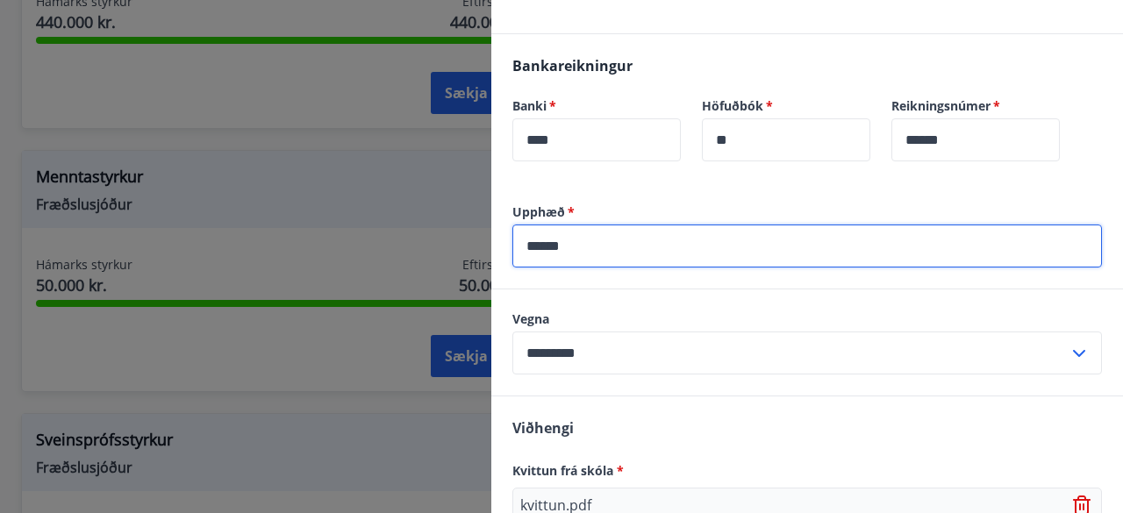
click at [786, 225] on input "******" at bounding box center [806, 246] width 589 height 43
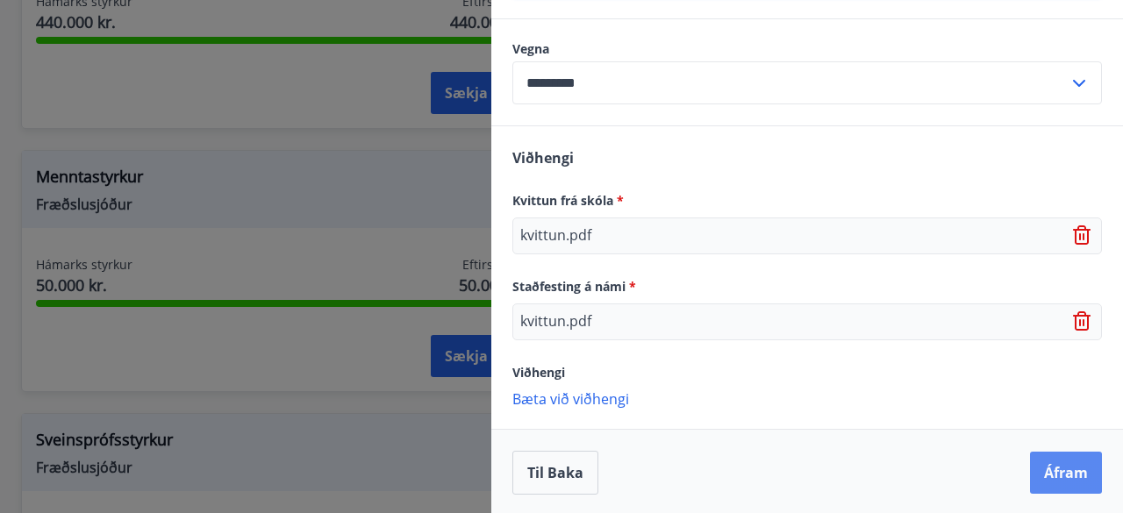
type input "******"
click at [1044, 468] on button "Áfram" at bounding box center [1066, 473] width 72 height 42
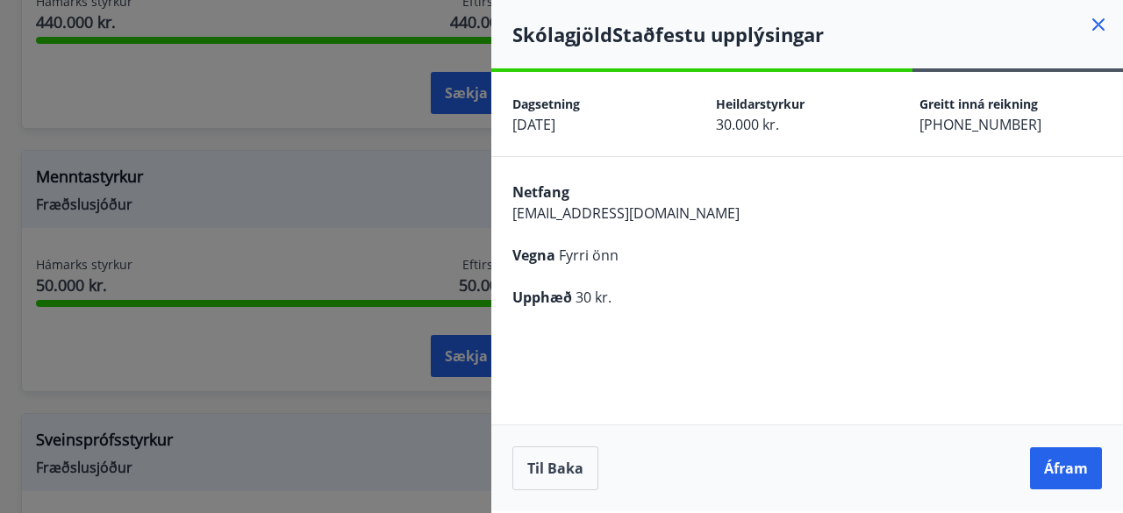
scroll to position [0, 0]
click at [1044, 468] on button "Áfram" at bounding box center [1066, 468] width 72 height 42
